Goal: Check status

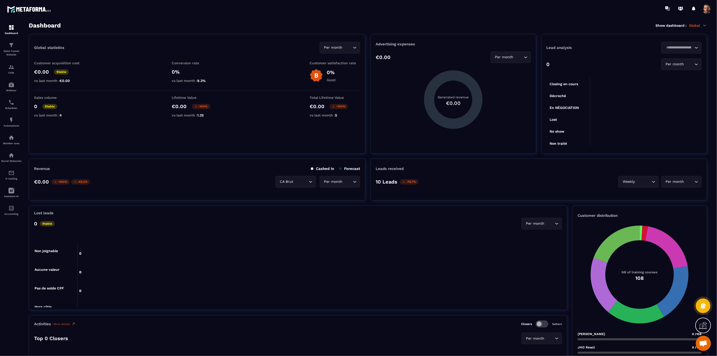
click at [703, 27] on icon at bounding box center [704, 25] width 5 height 5
click at [664, 103] on link "CRM" at bounding box center [675, 105] width 43 height 5
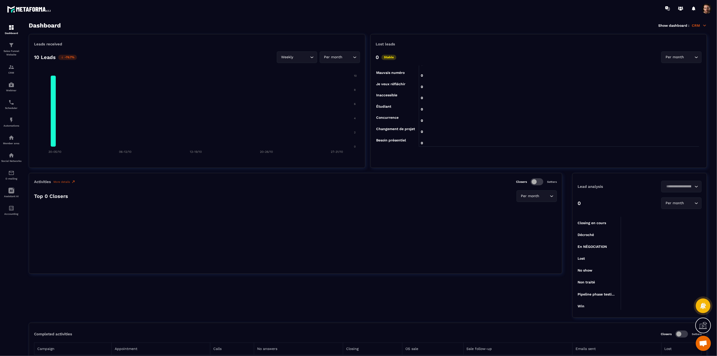
click at [705, 24] on icon at bounding box center [704, 25] width 5 height 5
click at [14, 178] on div "E-mailing" at bounding box center [11, 175] width 20 height 10
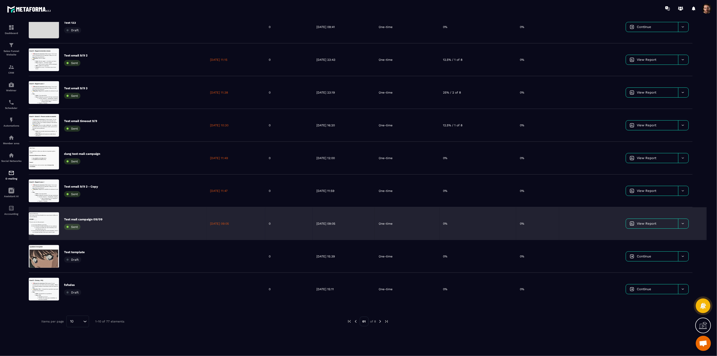
scroll to position [82, 0]
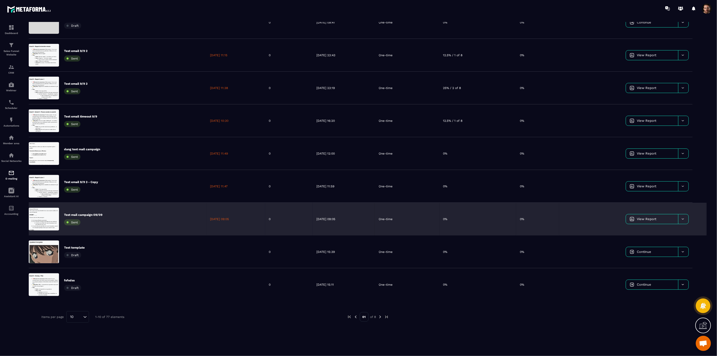
click at [667, 218] on link "View Report" at bounding box center [652, 219] width 52 height 10
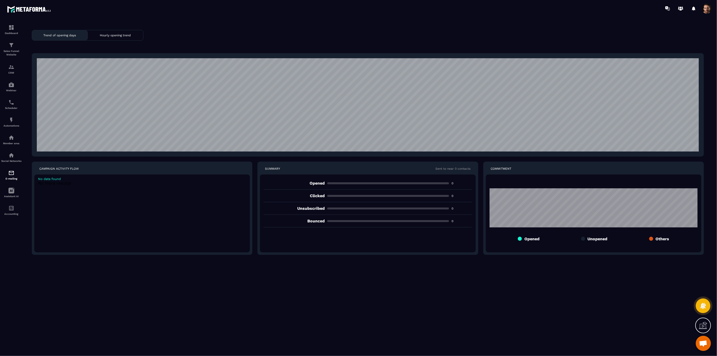
click at [118, 37] on div "Hourly opening trend" at bounding box center [115, 35] width 55 height 10
click at [71, 37] on p "Trend of opening days" at bounding box center [60, 36] width 33 height 4
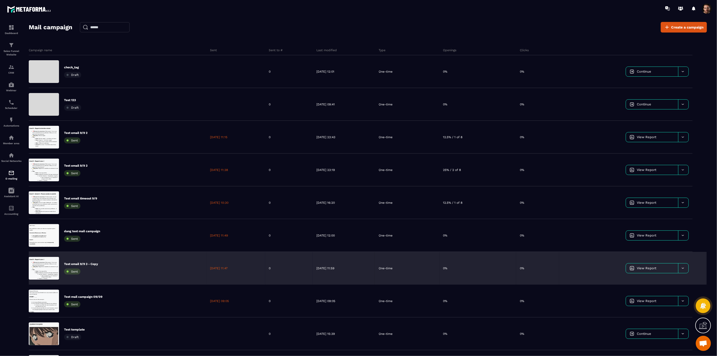
click at [665, 269] on link "View Report" at bounding box center [652, 268] width 52 height 10
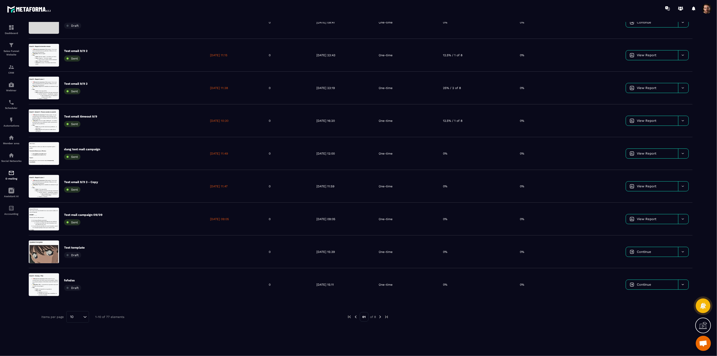
click at [379, 317] on img at bounding box center [380, 317] width 5 height 5
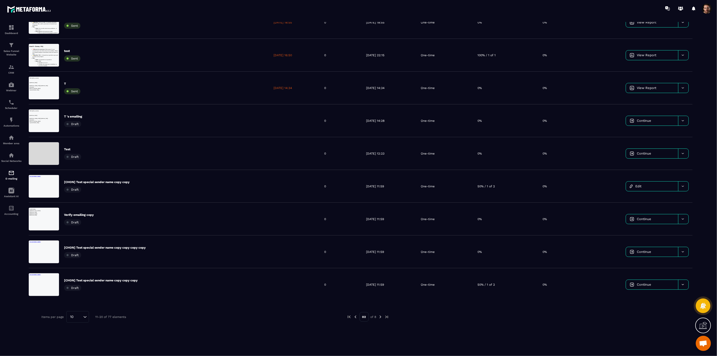
click at [379, 317] on img at bounding box center [380, 317] width 5 height 5
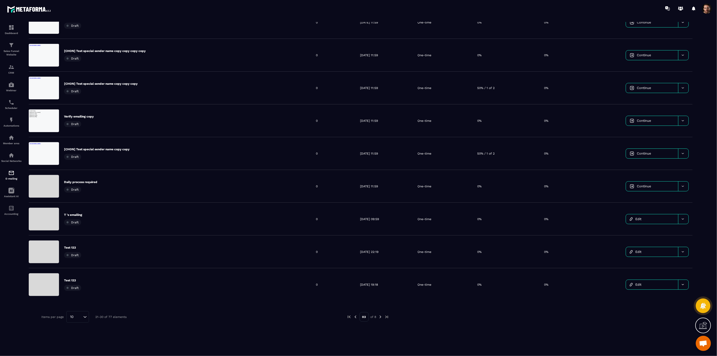
click at [379, 317] on img at bounding box center [380, 317] width 5 height 5
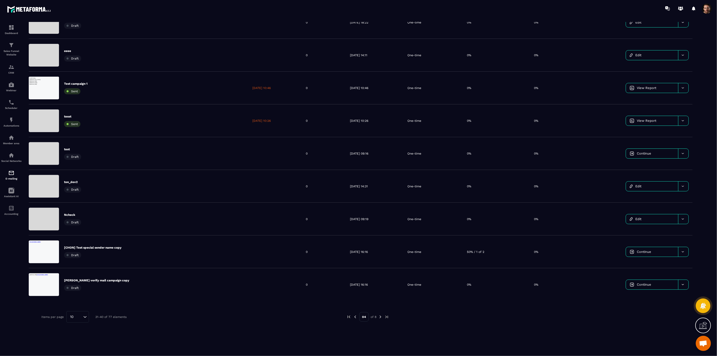
click at [379, 317] on img at bounding box center [380, 317] width 5 height 5
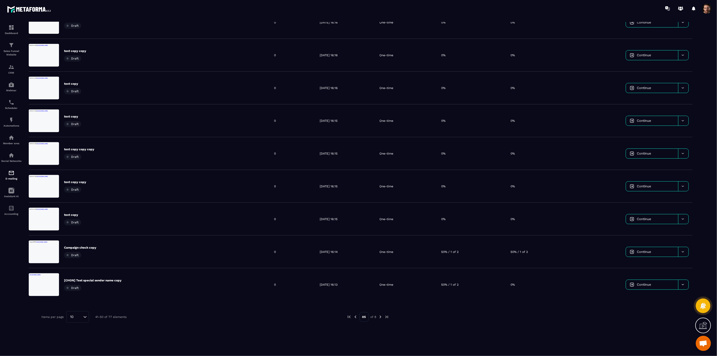
click at [379, 317] on img at bounding box center [380, 317] width 5 height 5
